Goal: Find specific page/section: Find specific page/section

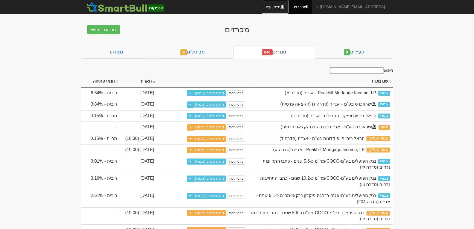
click at [289, 6] on link "משקיעים" at bounding box center [275, 7] width 27 height 14
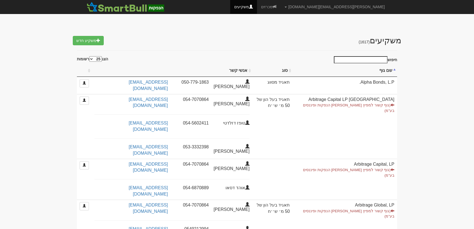
select select "25"
click at [376, 59] on input "חיפוש" at bounding box center [361, 59] width 54 height 7
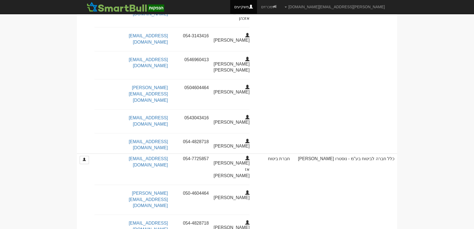
scroll to position [891, 0]
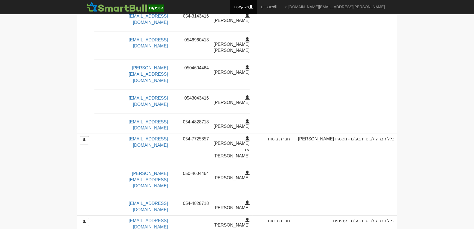
drag, startPoint x: 394, startPoint y: 143, endPoint x: 296, endPoint y: 141, distance: 98.4
copy td "כלל חברה לביטוח בע"מ-עבור משקיעים מוסדיים בשליטתה"
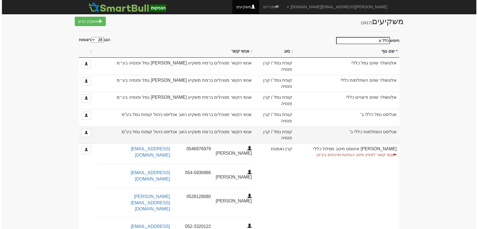
scroll to position [0, 0]
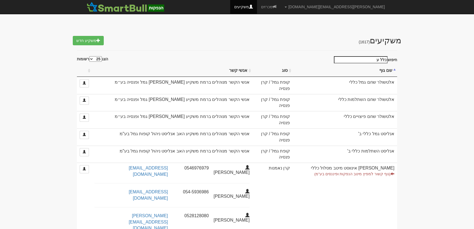
click at [374, 60] on input "כלל ע" at bounding box center [361, 59] width 54 height 7
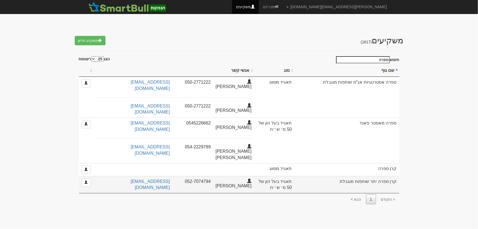
type input "ספרה"
click at [374, 176] on td "קרן ספרה יתר שותפות מוגבלת" at bounding box center [347, 184] width 105 height 17
drag, startPoint x: 397, startPoint y: 152, endPoint x: 335, endPoint y: 157, distance: 62.6
click at [335, 176] on td "קרן ספרה יתר שותפות מוגבלת" at bounding box center [347, 184] width 105 height 17
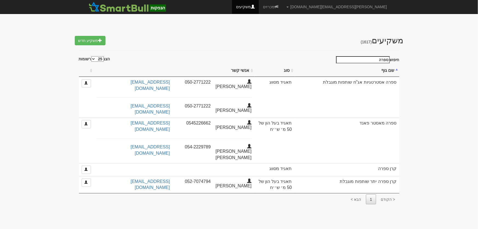
copy td "קרן ספרה יתר שותפות מוגבלת"
